Goal: Navigation & Orientation: Find specific page/section

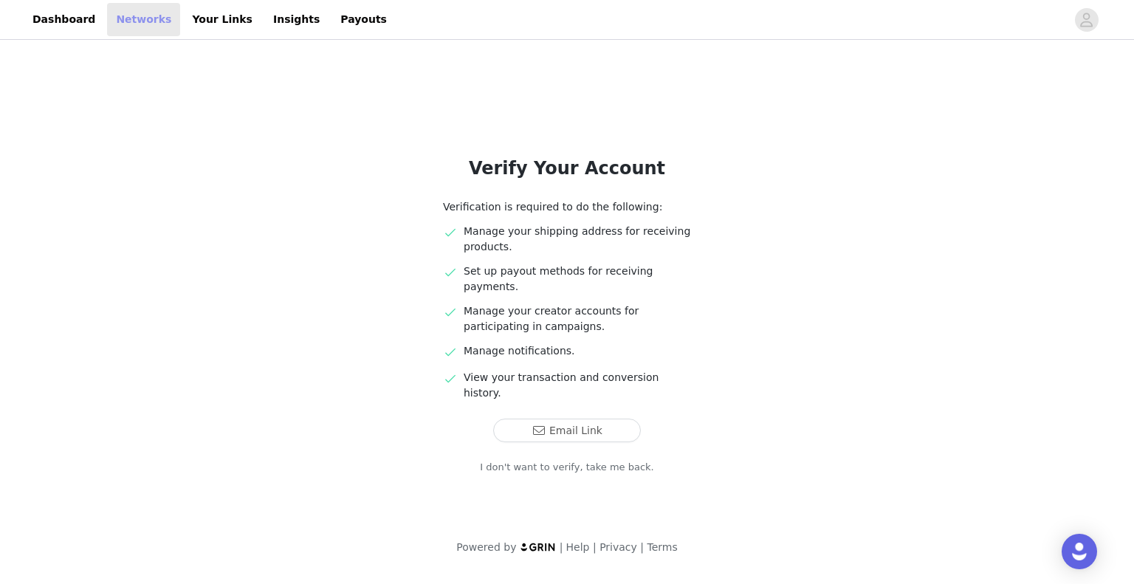
click at [118, 21] on link "Networks" at bounding box center [143, 19] width 73 height 33
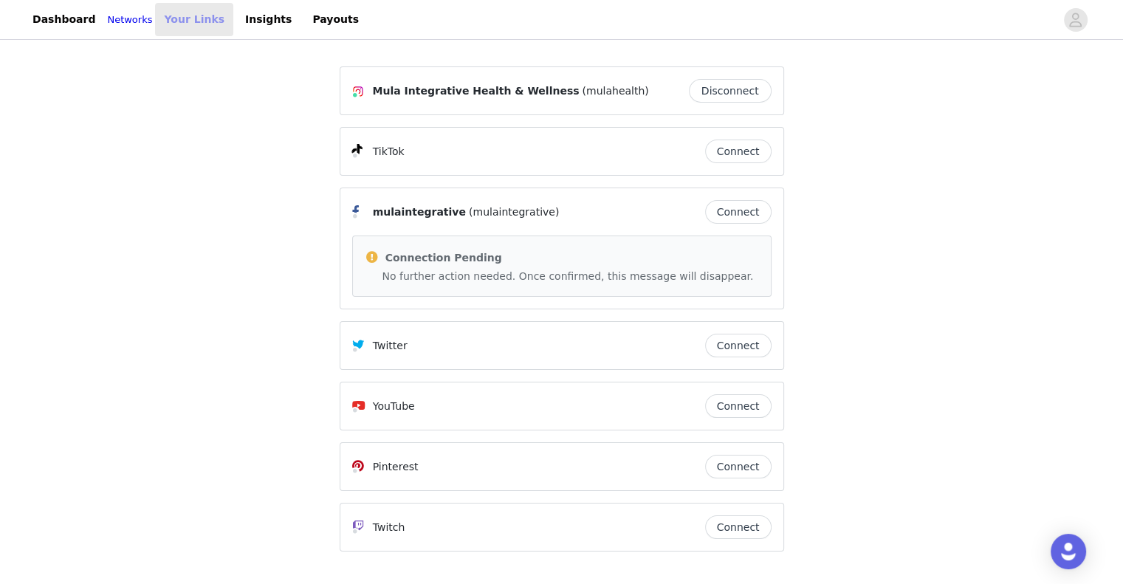
click at [189, 16] on link "Your Links" at bounding box center [194, 19] width 78 height 33
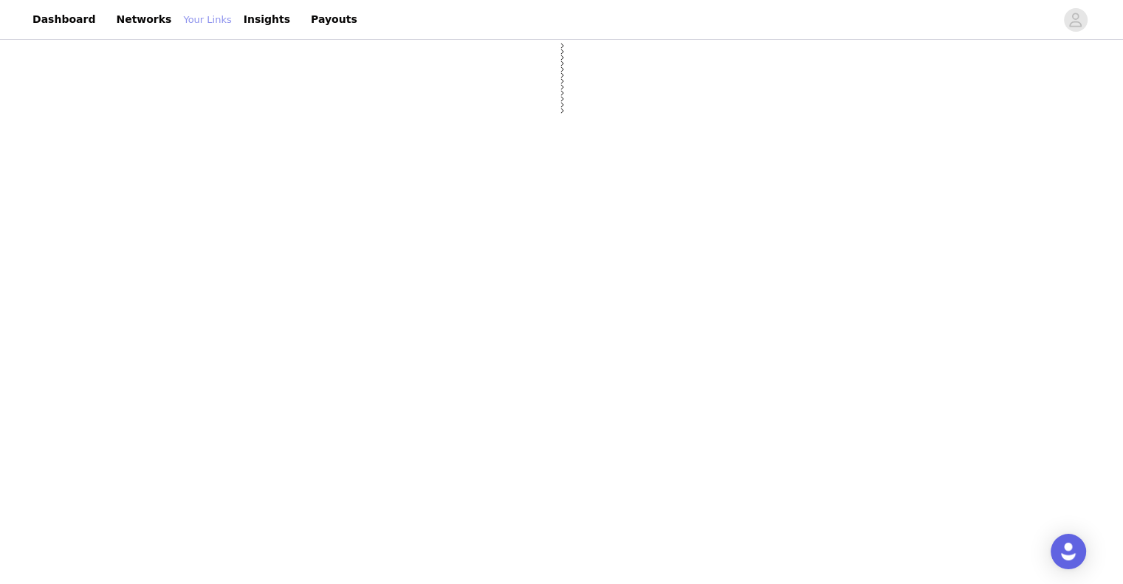
select select "12"
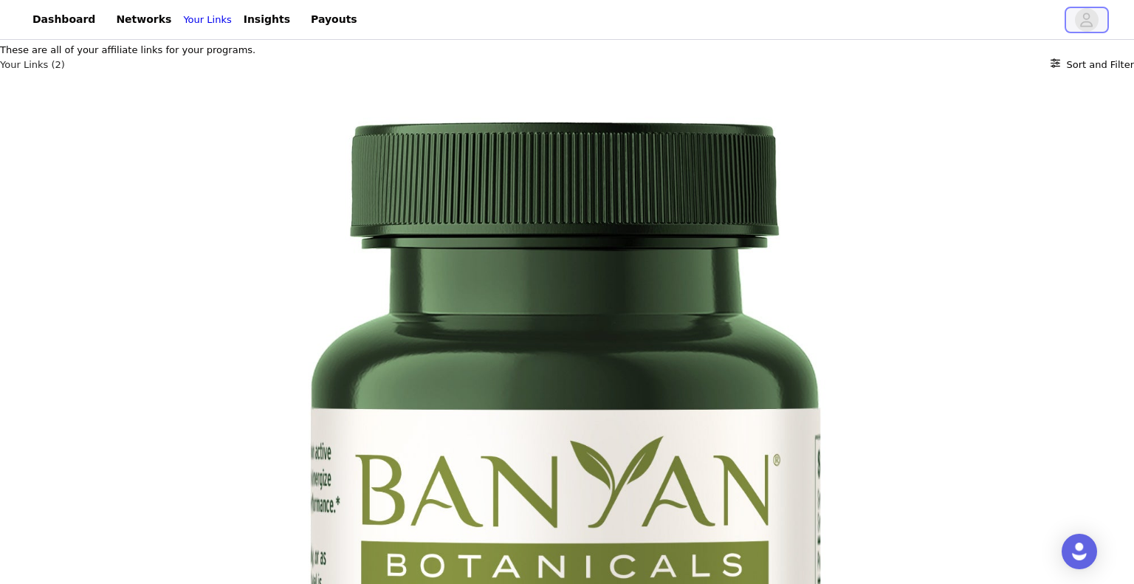
click at [1079, 21] on span "button" at bounding box center [1087, 20] width 24 height 24
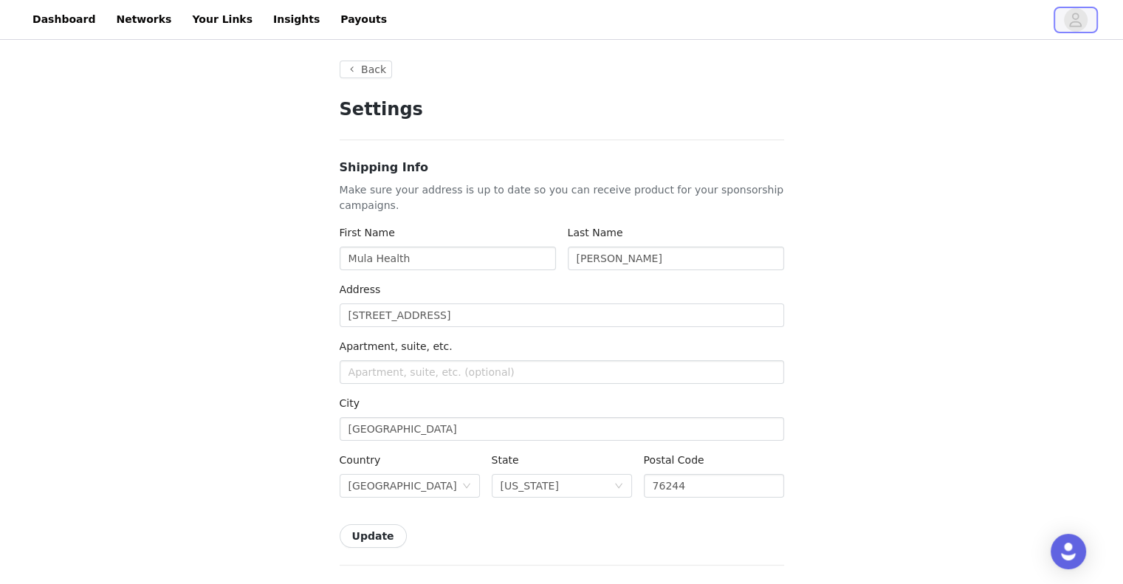
type input "+1 ([GEOGRAPHIC_DATA])"
click at [331, 18] on link "Payouts" at bounding box center [363, 19] width 64 height 33
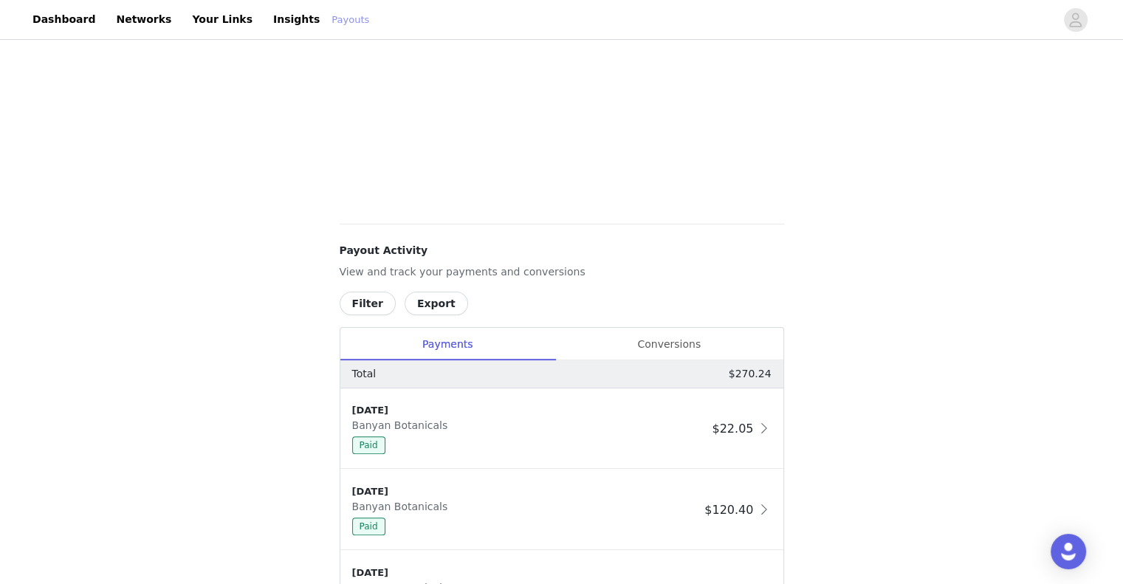
scroll to position [410, 0]
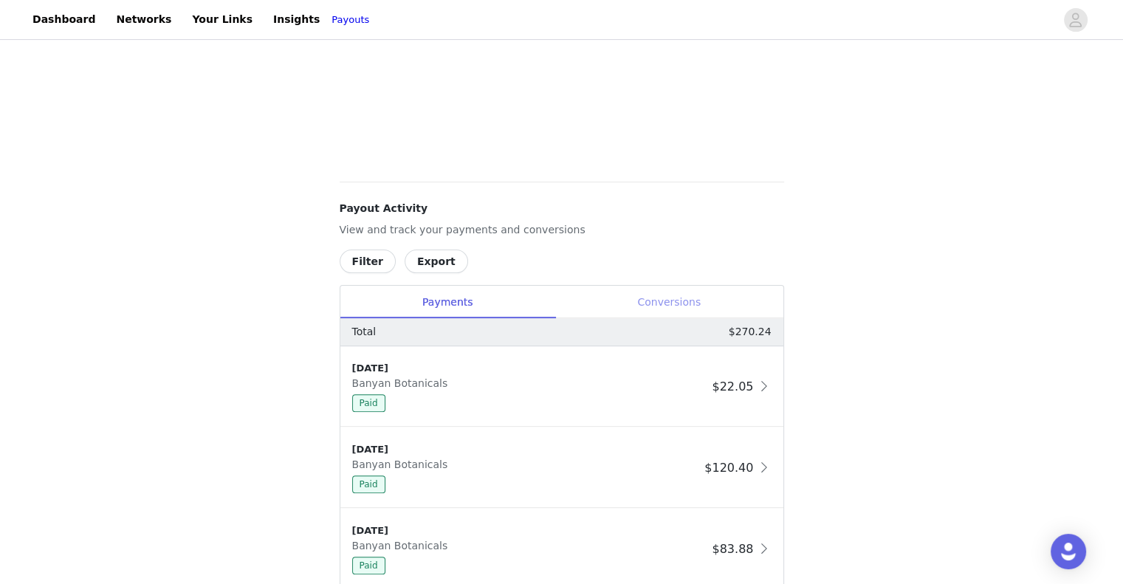
click at [672, 302] on div "Conversions" at bounding box center [669, 302] width 228 height 33
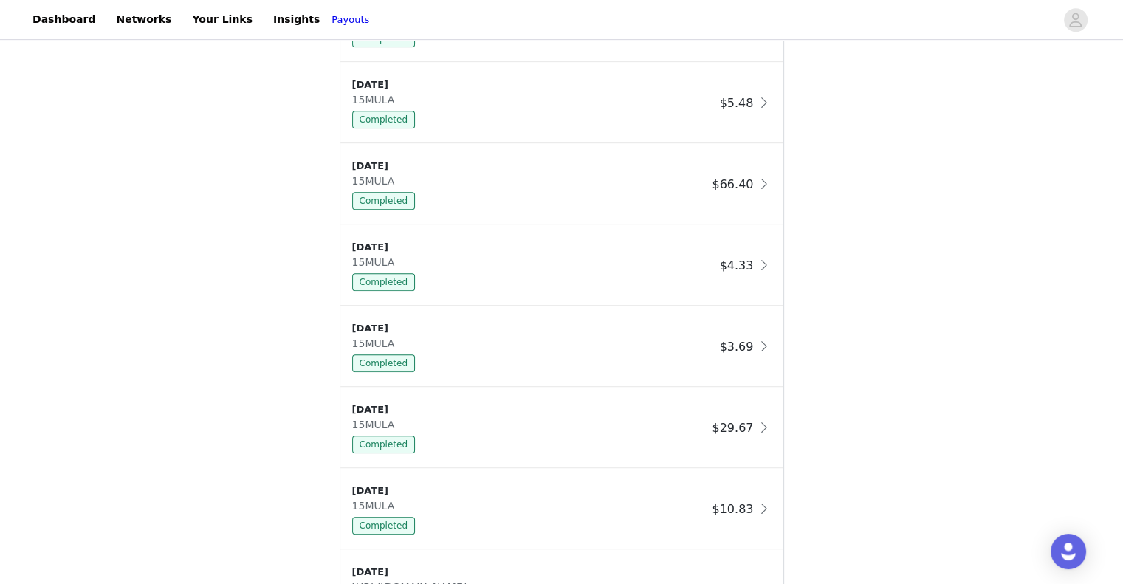
scroll to position [0, 0]
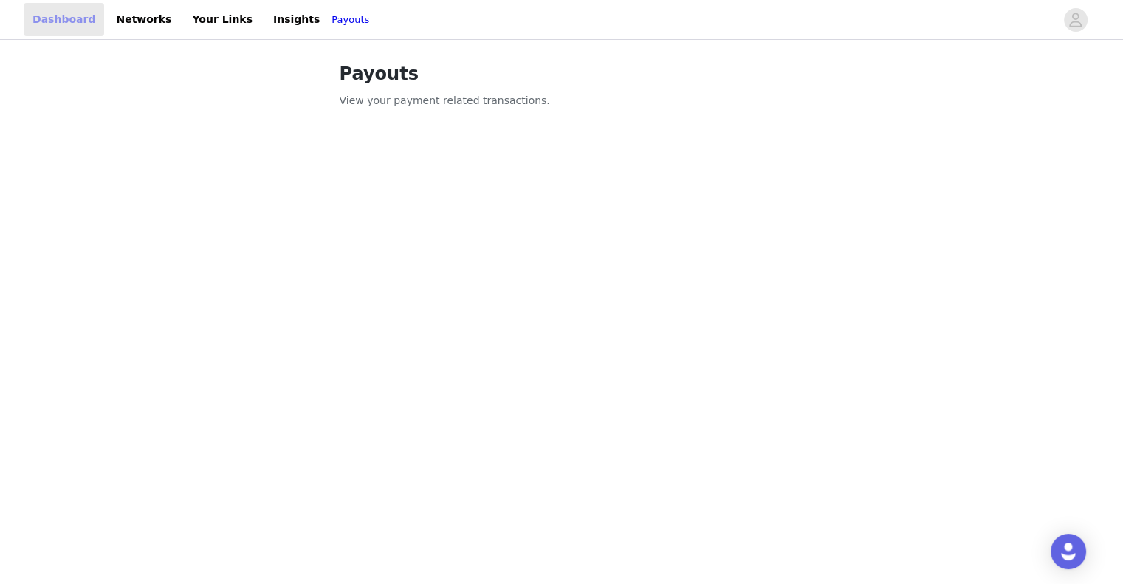
click at [58, 22] on link "Dashboard" at bounding box center [64, 19] width 80 height 33
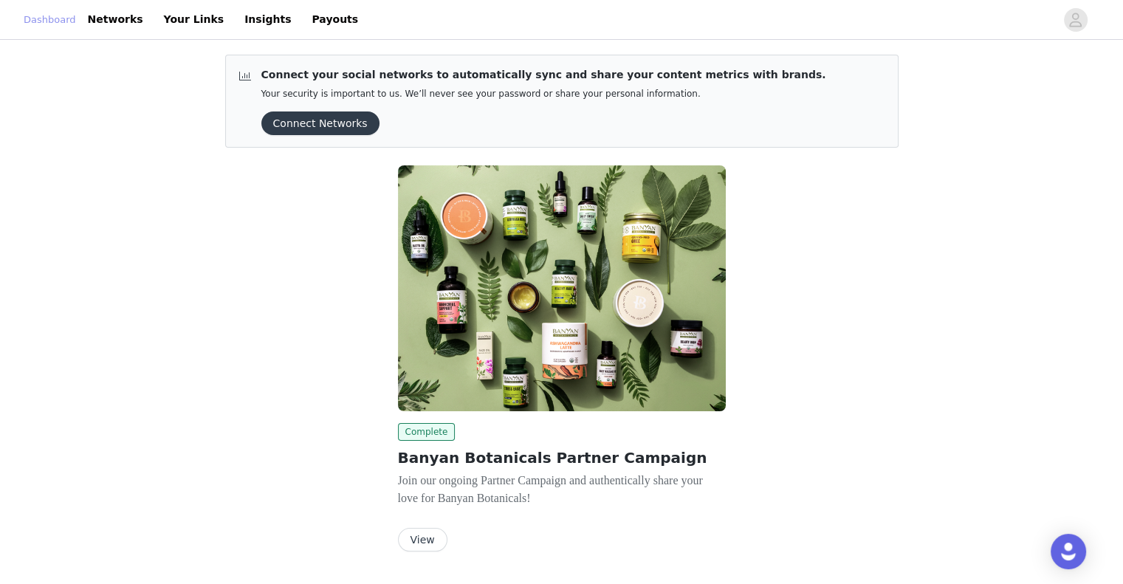
scroll to position [41, 0]
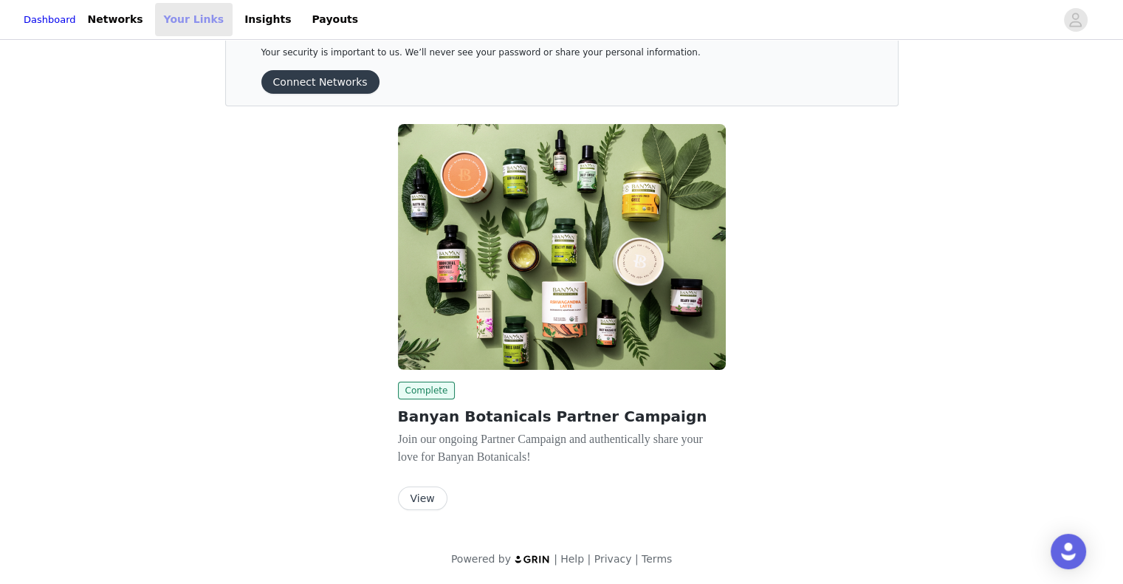
click at [176, 23] on link "Your Links" at bounding box center [194, 19] width 78 height 33
select select "12"
